Goal: Task Accomplishment & Management: Manage account settings

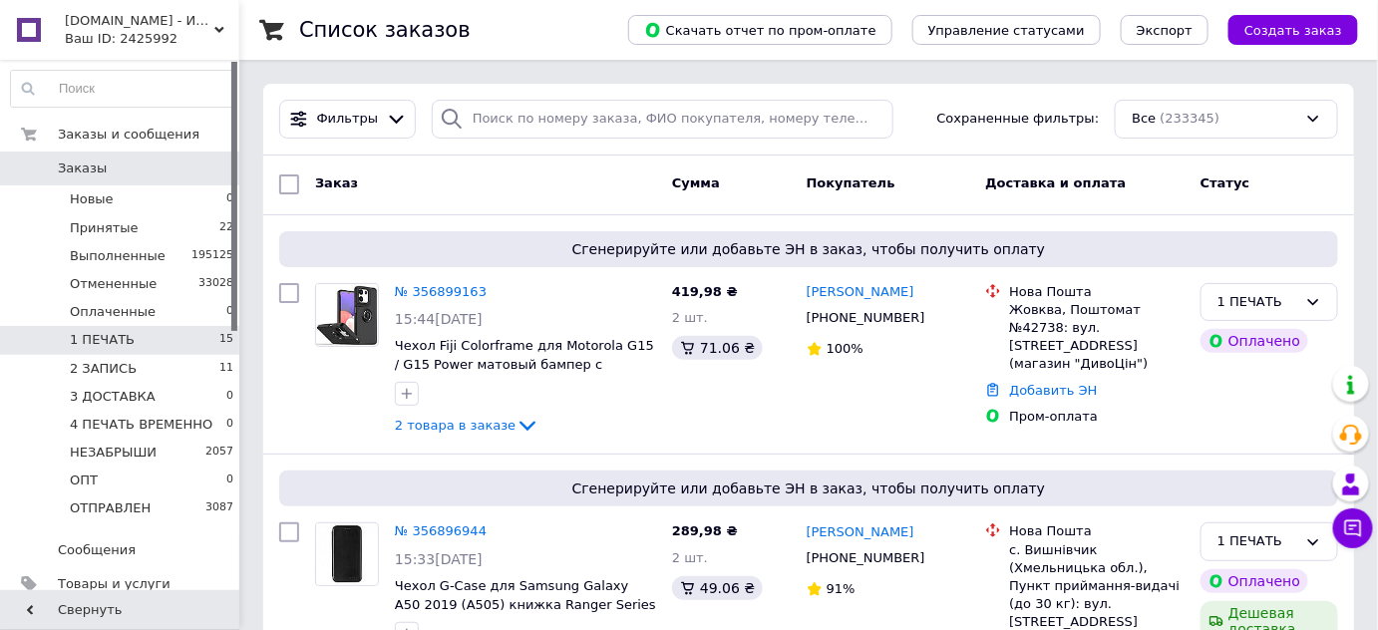
click at [74, 342] on span "1 ПЕЧАТЬ" at bounding box center [102, 340] width 65 height 18
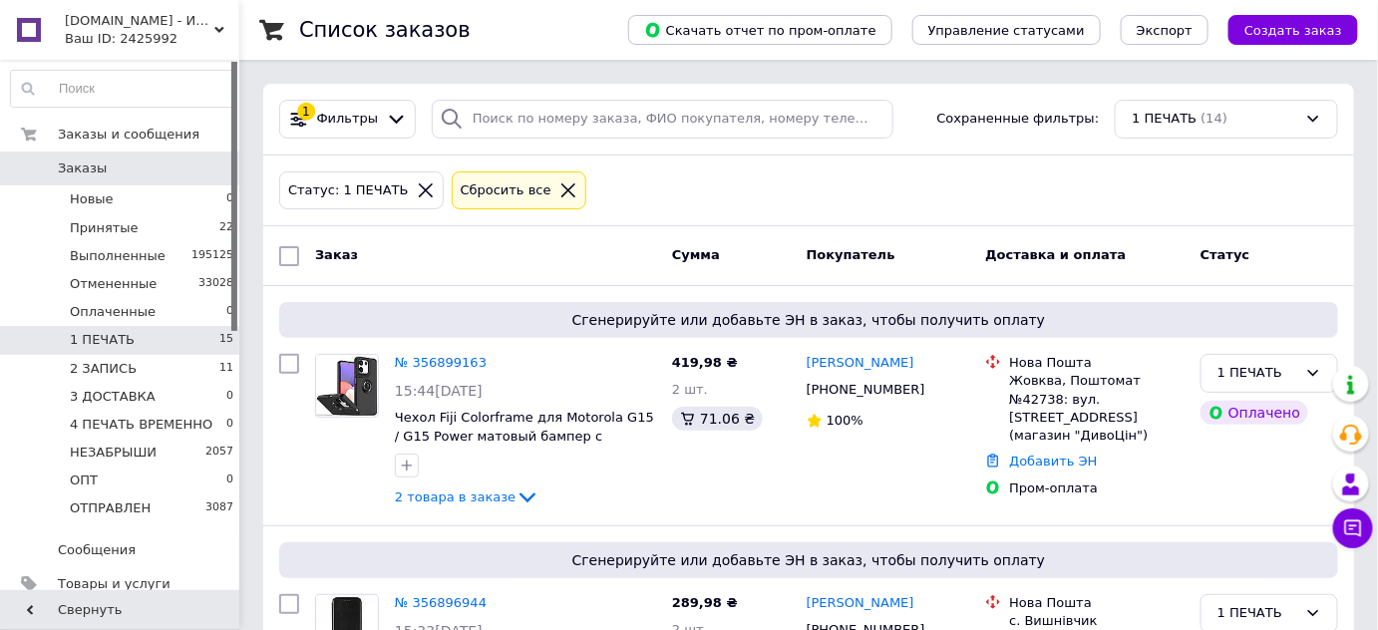
click at [559, 185] on icon at bounding box center [568, 190] width 18 height 18
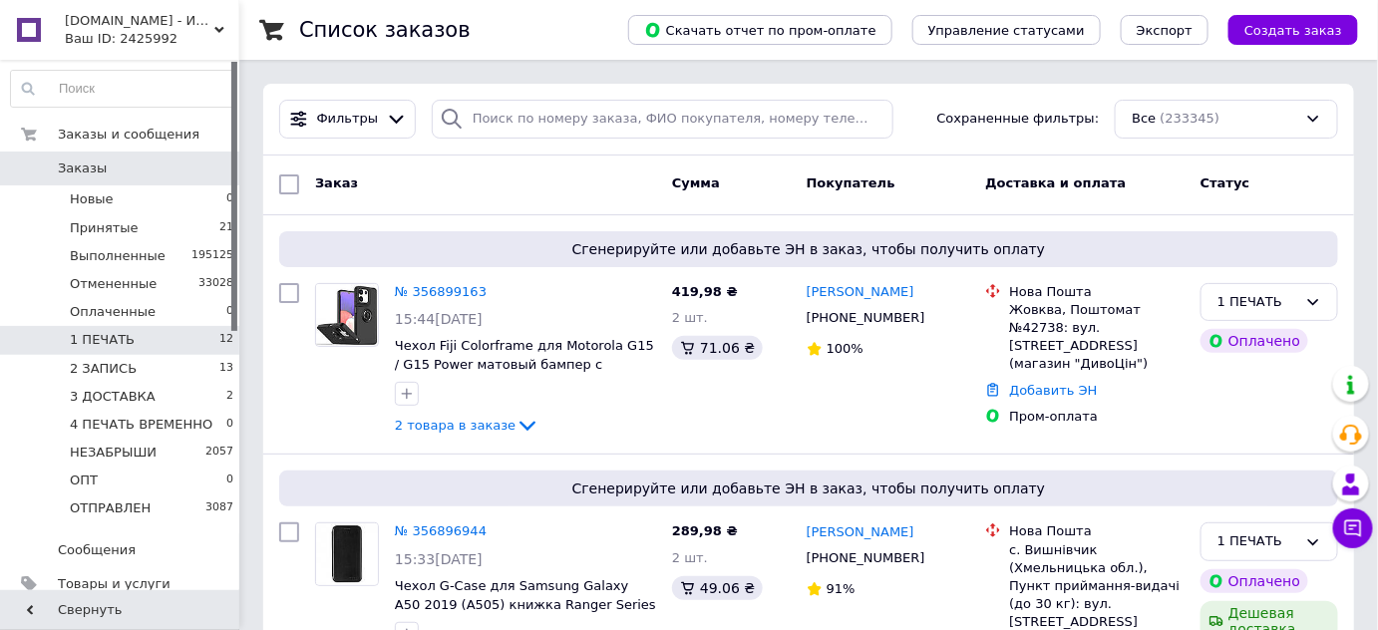
click at [182, 331] on li "1 ПЕЧАТЬ 12" at bounding box center [122, 340] width 245 height 28
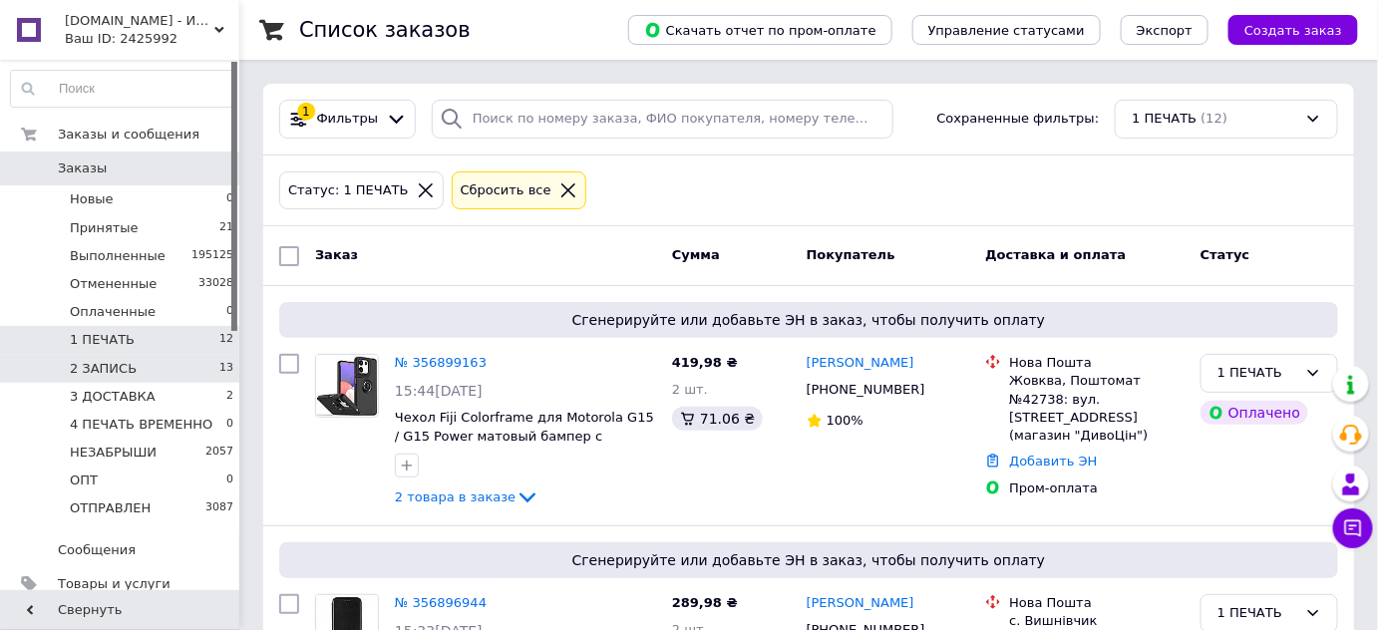
click at [219, 360] on span "13" at bounding box center [226, 369] width 14 height 18
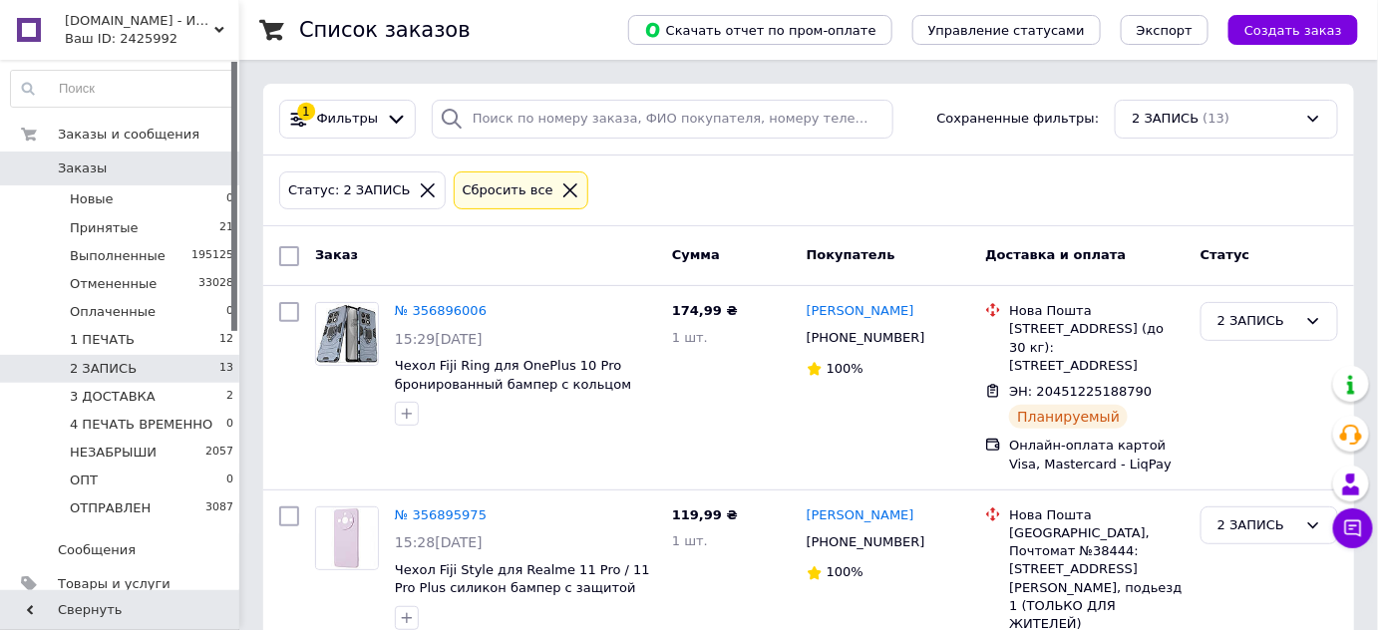
click at [561, 185] on icon at bounding box center [570, 190] width 18 height 18
